Goal: Task Accomplishment & Management: Manage account settings

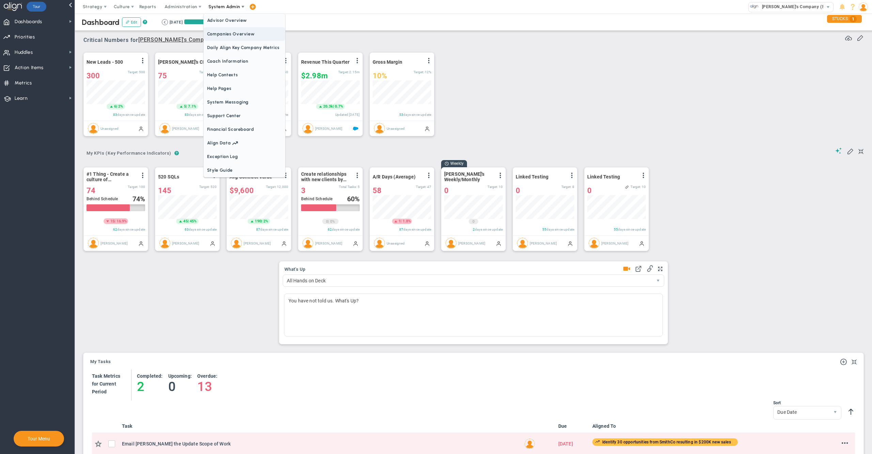
click at [231, 35] on span "Companies Overview" at bounding box center [244, 34] width 81 height 14
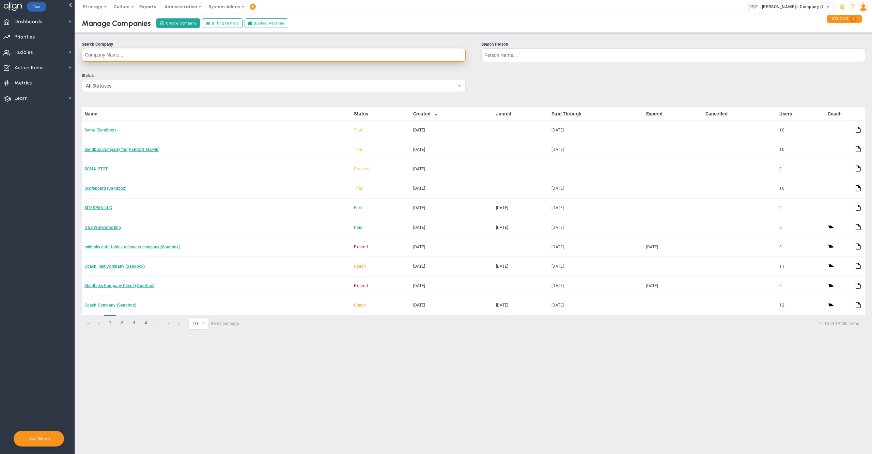
click at [237, 54] on input "Search Company" at bounding box center [274, 55] width 384 height 14
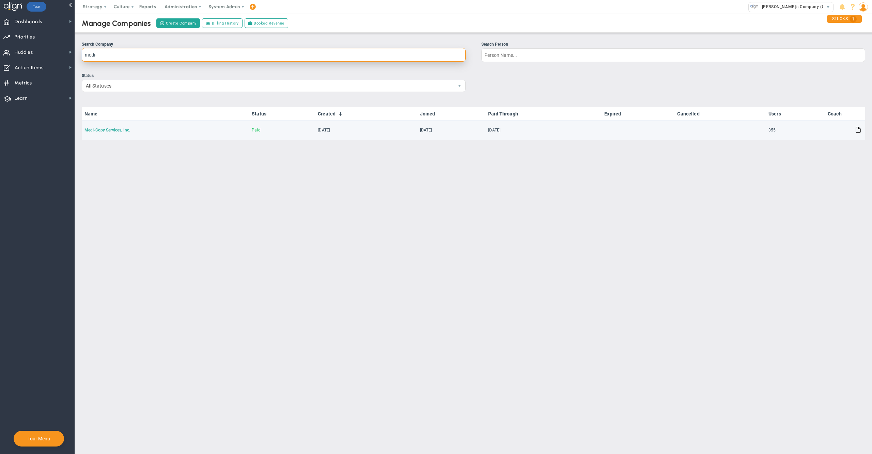
type input "medi-"
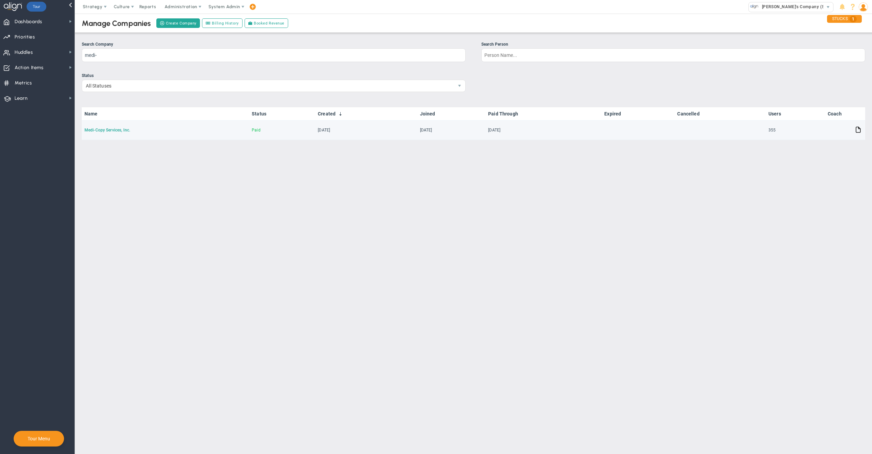
click at [101, 128] on link "Medi-Copy Services, Inc." at bounding box center [107, 130] width 46 height 5
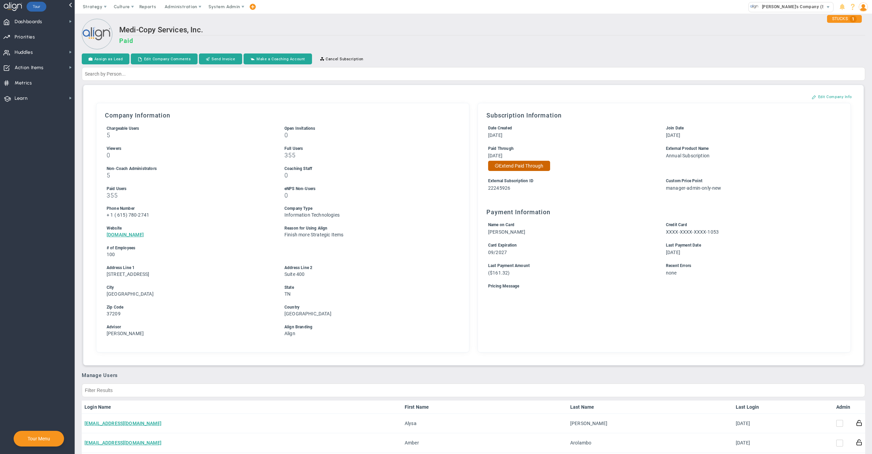
click at [539, 167] on button "Extend Paid Through" at bounding box center [519, 166] width 62 height 10
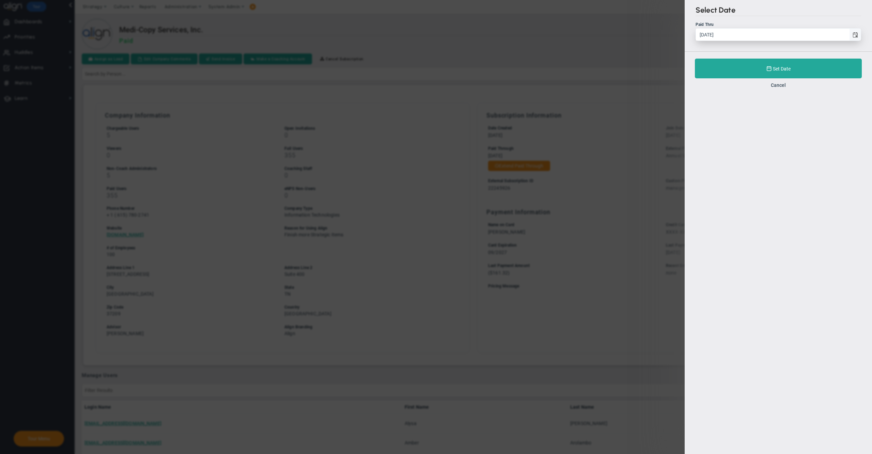
click at [854, 32] on span "select" at bounding box center [855, 35] width 12 height 12
click at [849, 32] on input "[DATE]" at bounding box center [772, 35] width 153 height 12
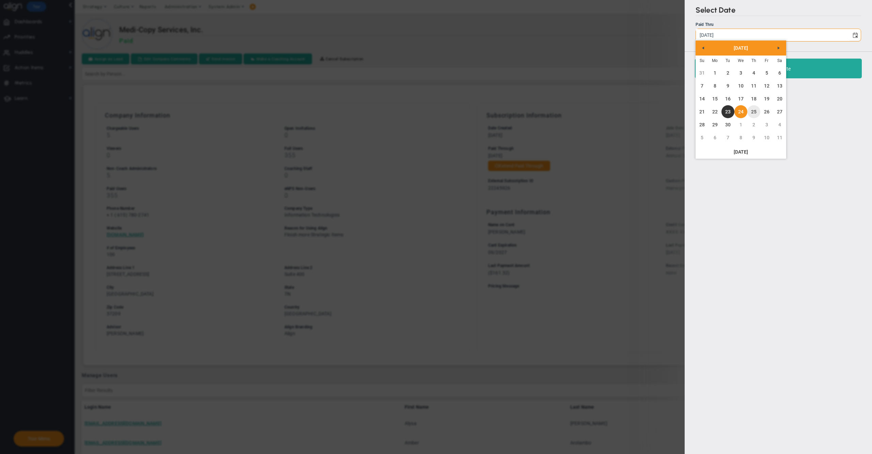
click at [755, 109] on link "25" at bounding box center [753, 111] width 13 height 13
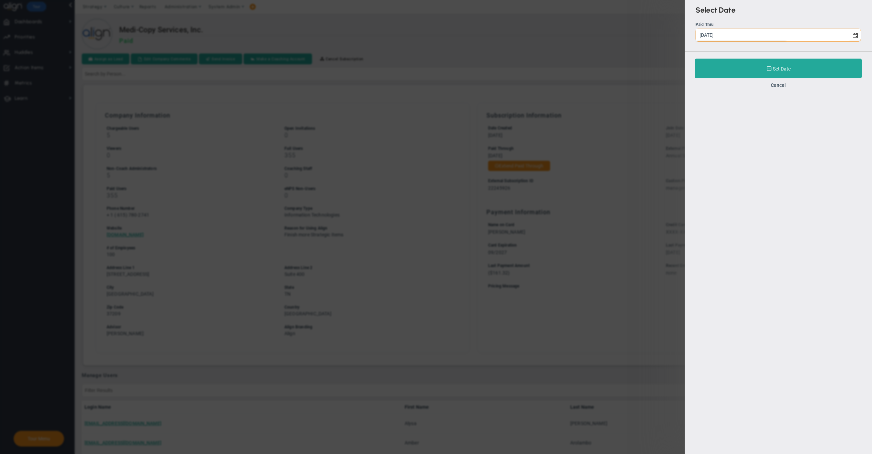
type input "[DATE]"
click at [721, 67] on button "Set Date" at bounding box center [778, 69] width 167 height 20
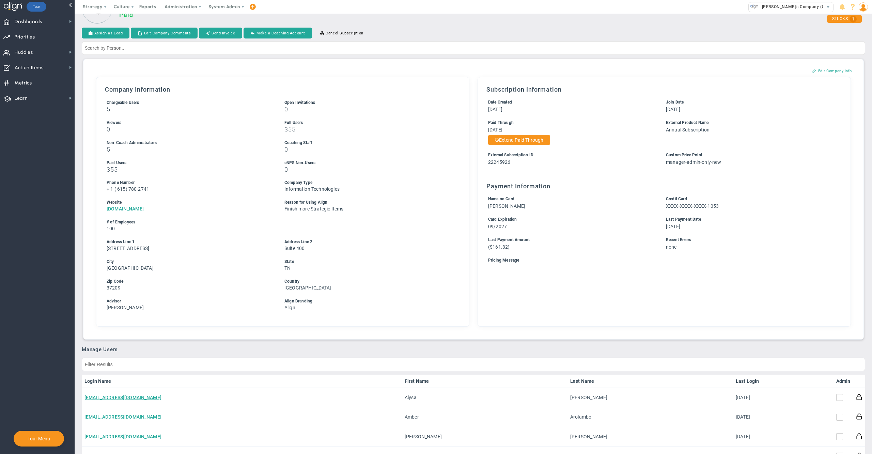
scroll to position [32, 0]
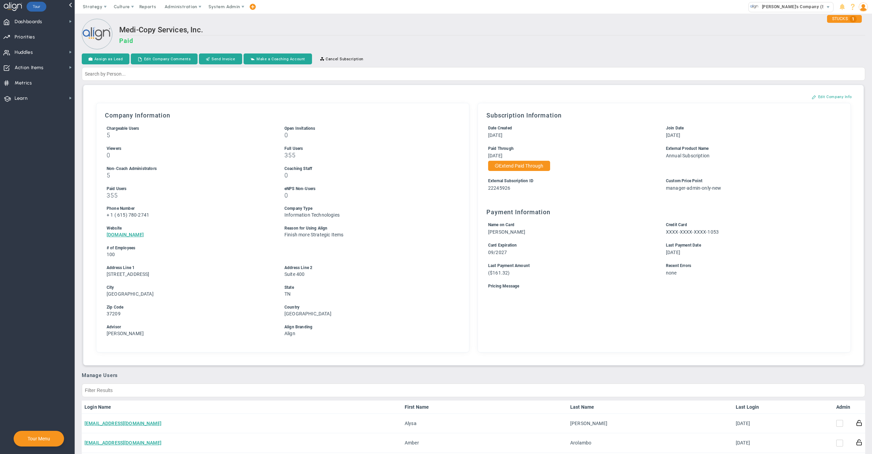
click at [566, 38] on h3 "Paid" at bounding box center [492, 40] width 746 height 7
